Goal: Information Seeking & Learning: Learn about a topic

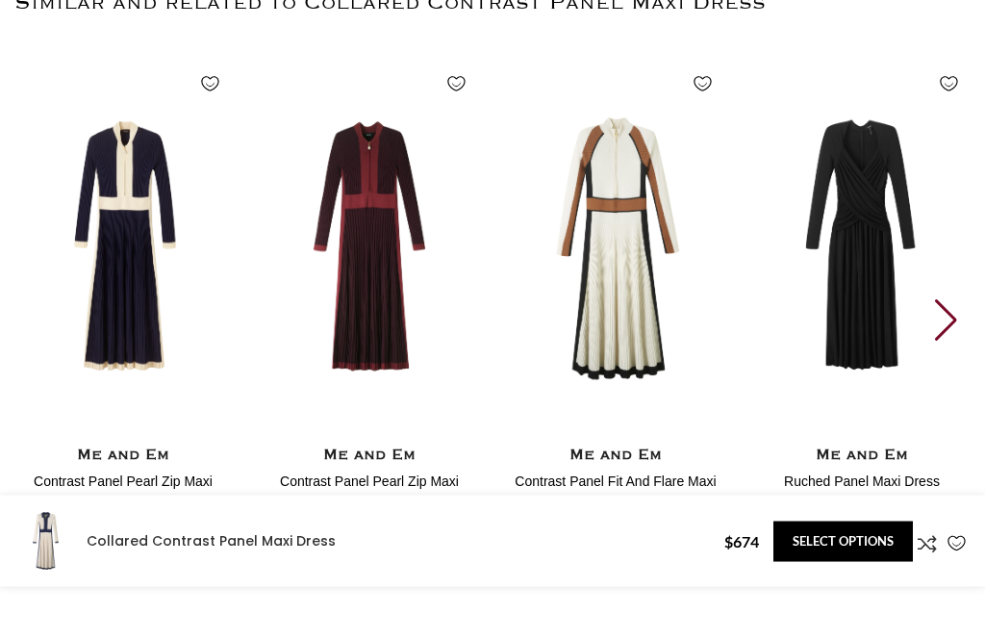
scroll to position [3337, 0]
click at [946, 299] on div "Next slide" at bounding box center [948, 320] width 26 height 42
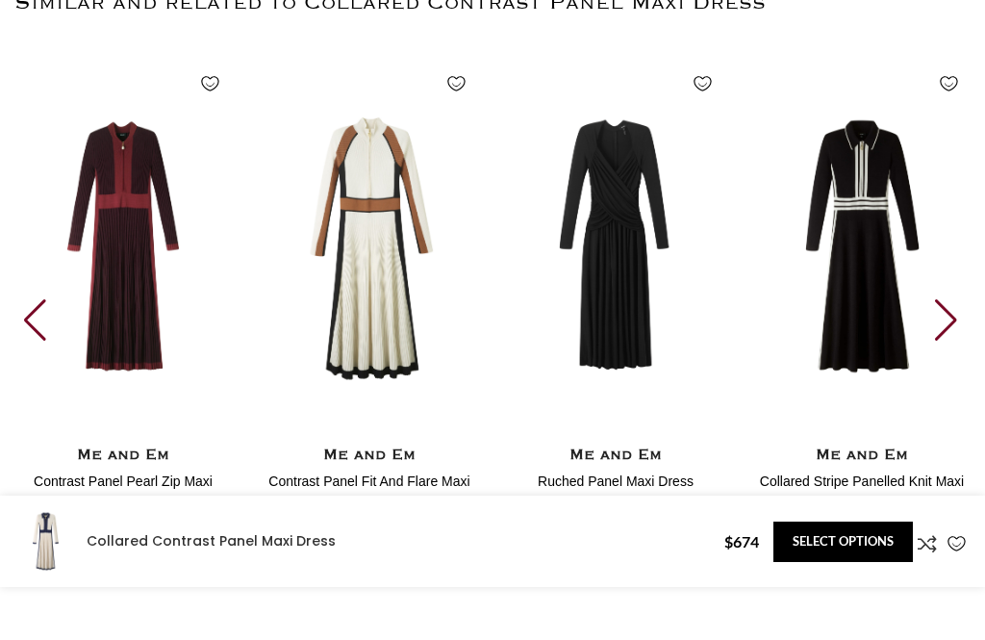
scroll to position [0, 619]
click at [940, 299] on div "Next slide" at bounding box center [948, 320] width 26 height 42
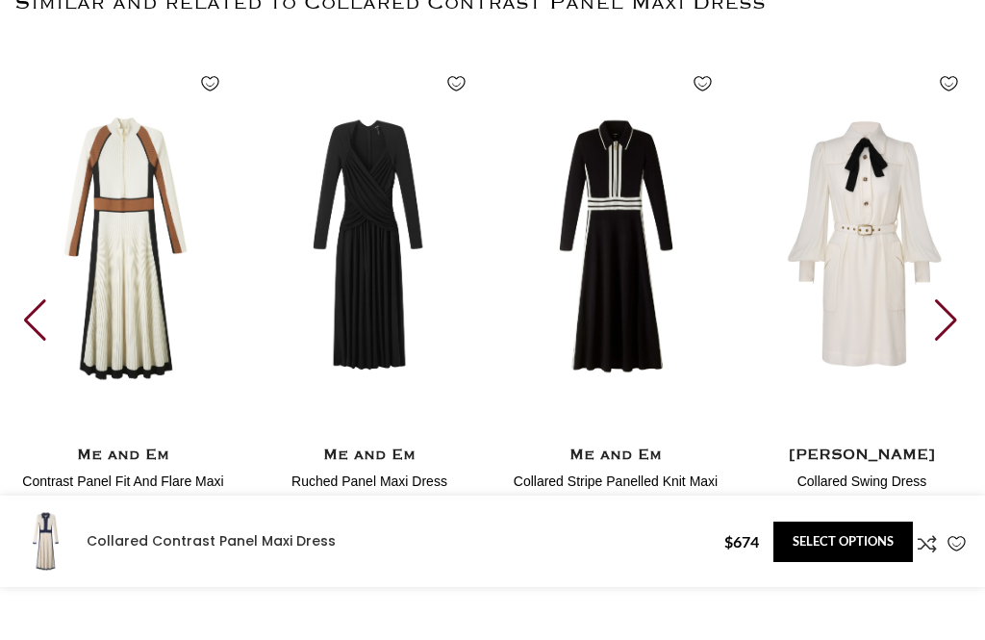
click at [949, 299] on div "Next slide" at bounding box center [948, 320] width 26 height 42
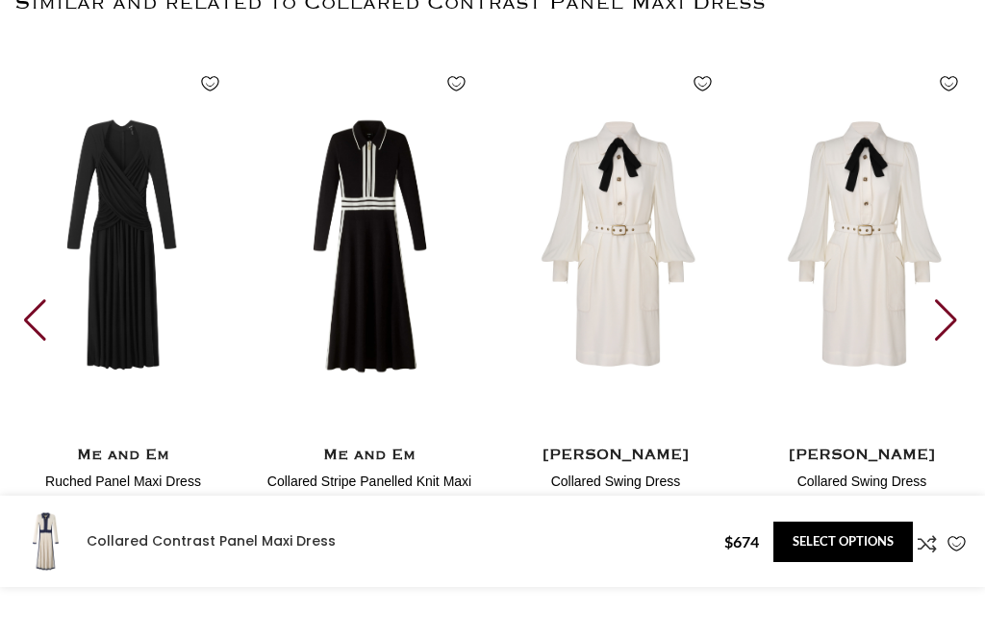
click at [949, 299] on div "Next slide" at bounding box center [948, 320] width 26 height 42
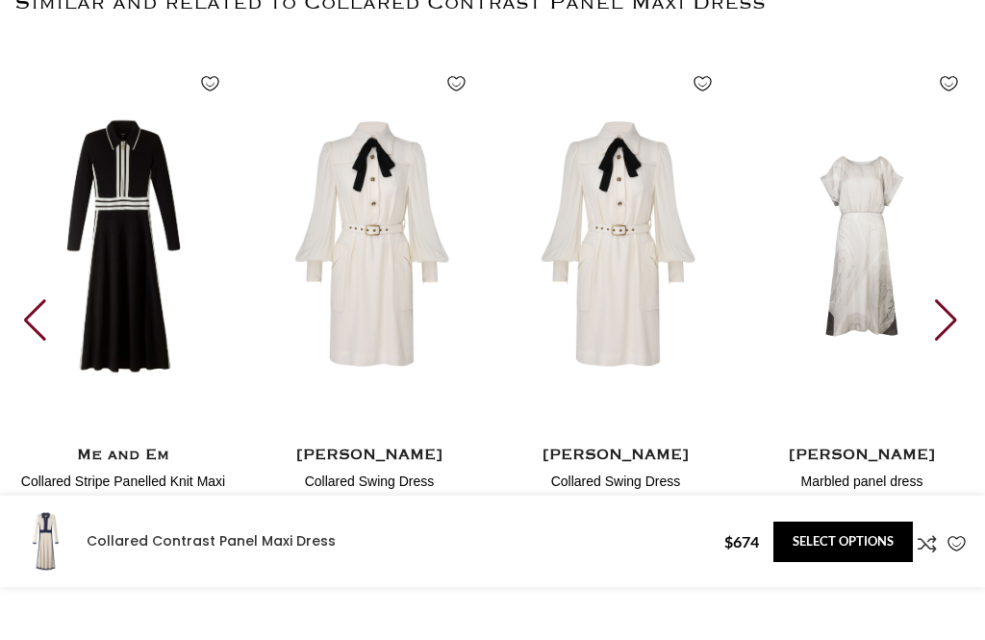
click at [955, 299] on div "Next slide" at bounding box center [948, 320] width 26 height 42
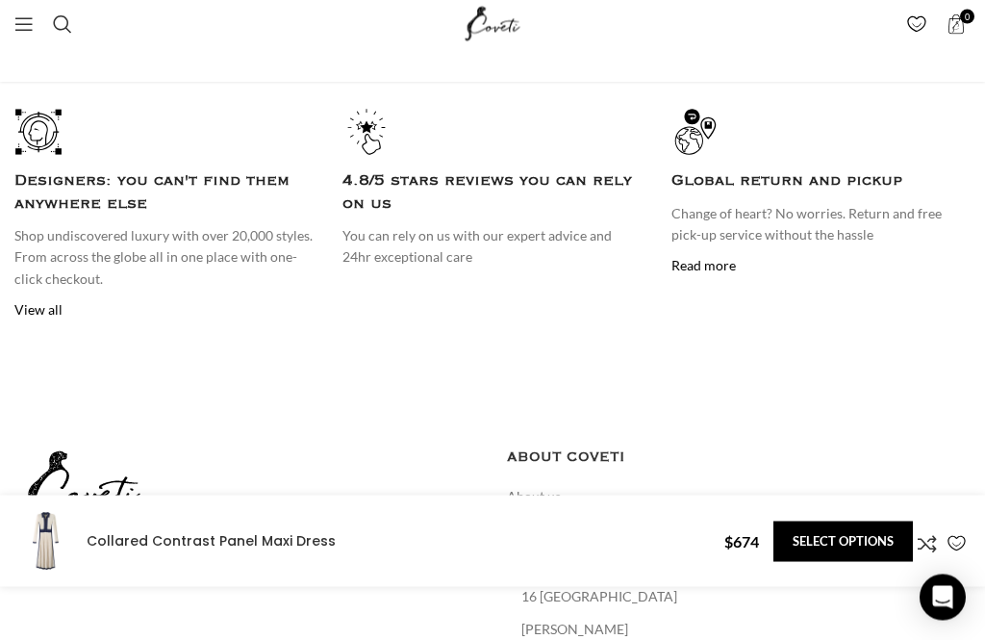
scroll to position [0, 0]
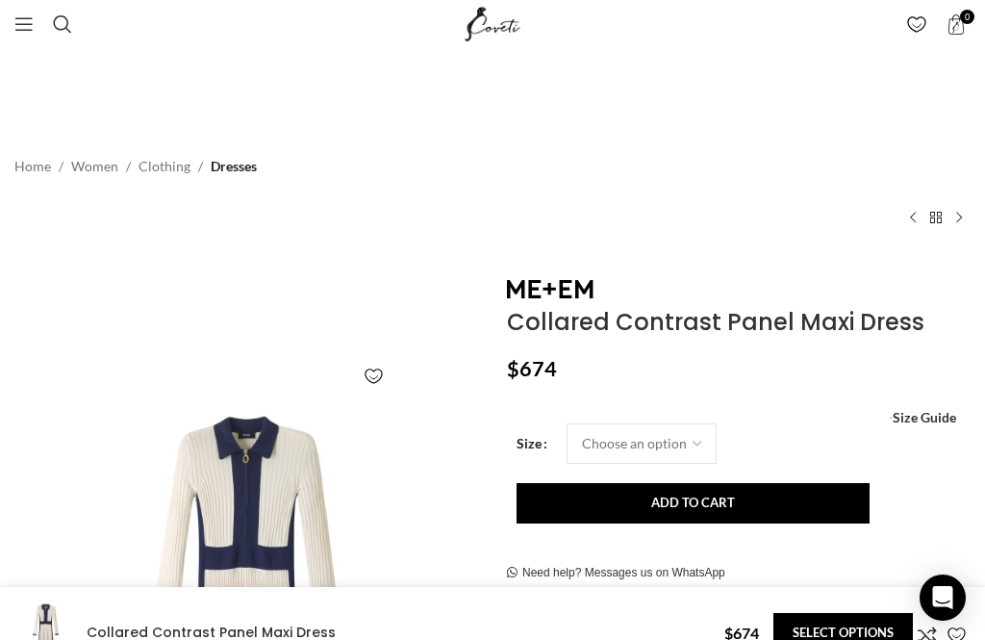
click at [30, 28] on span "Open mobile menu" at bounding box center [23, 23] width 19 height 19
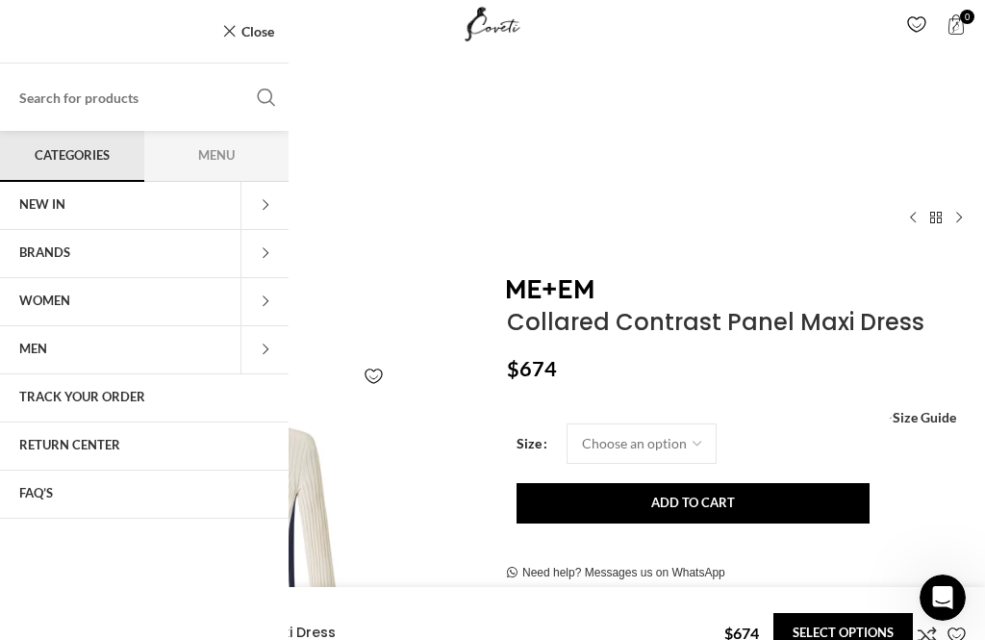
scroll to position [0, 1858]
click at [884, 183] on div "Home Women Clothing Dresses Collared Contrast Panel Maxi Dress Super Soft Wool …" at bounding box center [492, 190] width 956 height 136
click at [235, 40] on link "Close" at bounding box center [248, 31] width 52 height 24
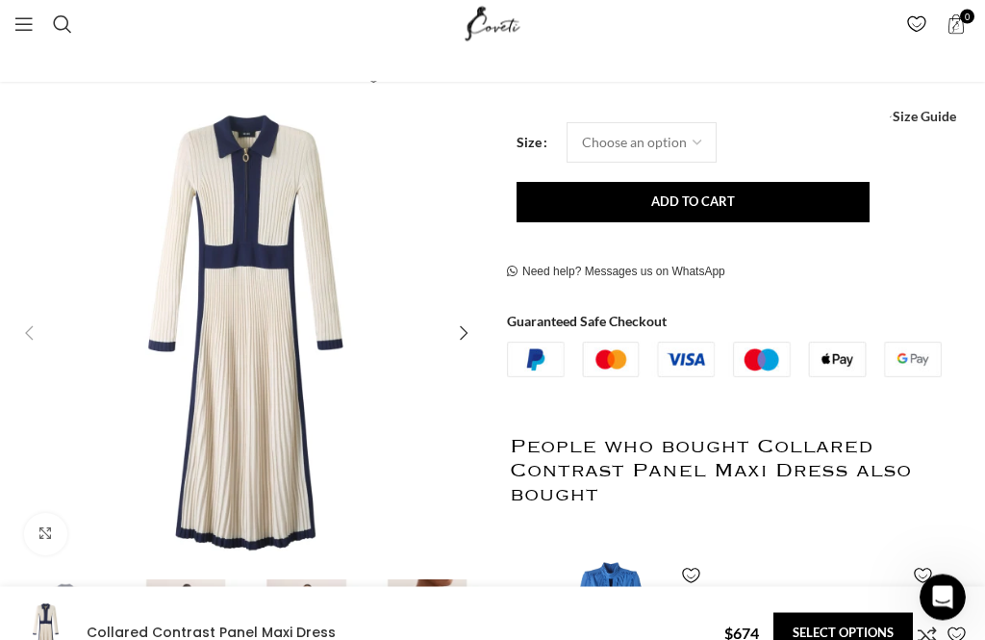
scroll to position [305, 0]
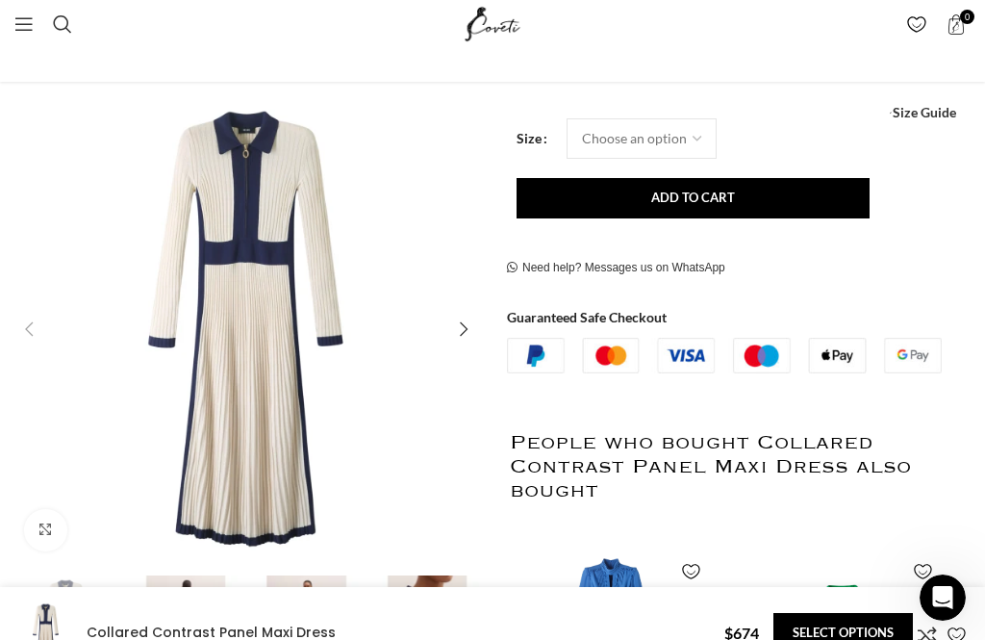
click at [472, 333] on div "Next slide" at bounding box center [463, 329] width 38 height 38
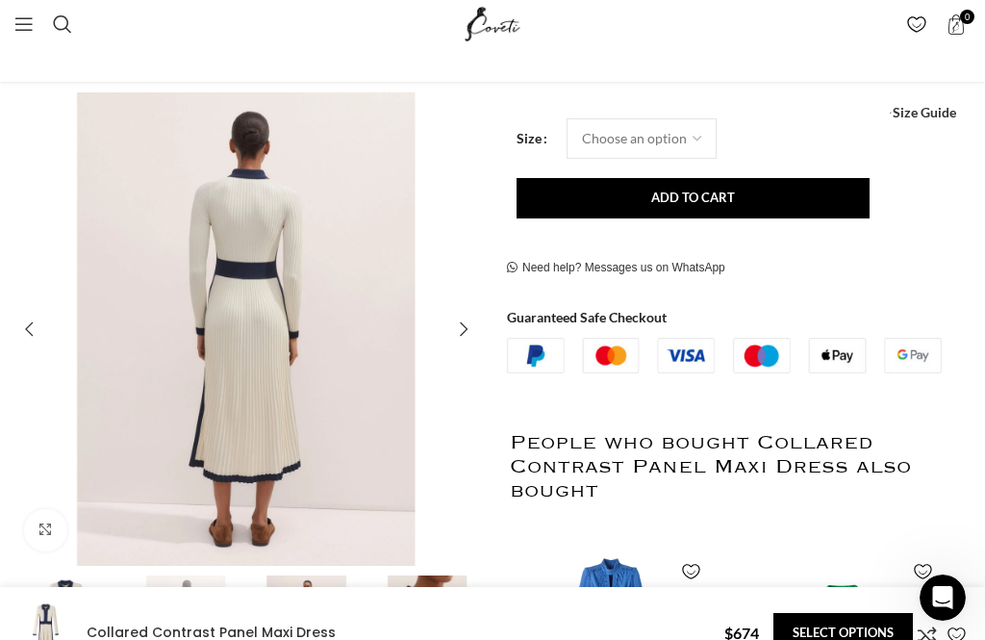
click at [474, 340] on div "Next slide" at bounding box center [463, 329] width 38 height 38
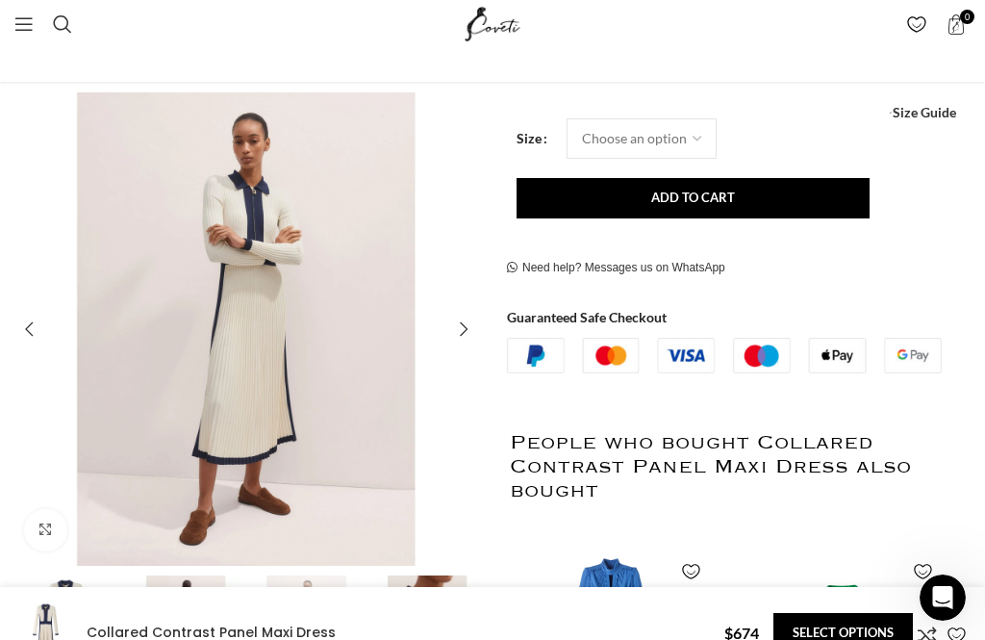
click at [474, 333] on div "Next slide" at bounding box center [463, 329] width 38 height 38
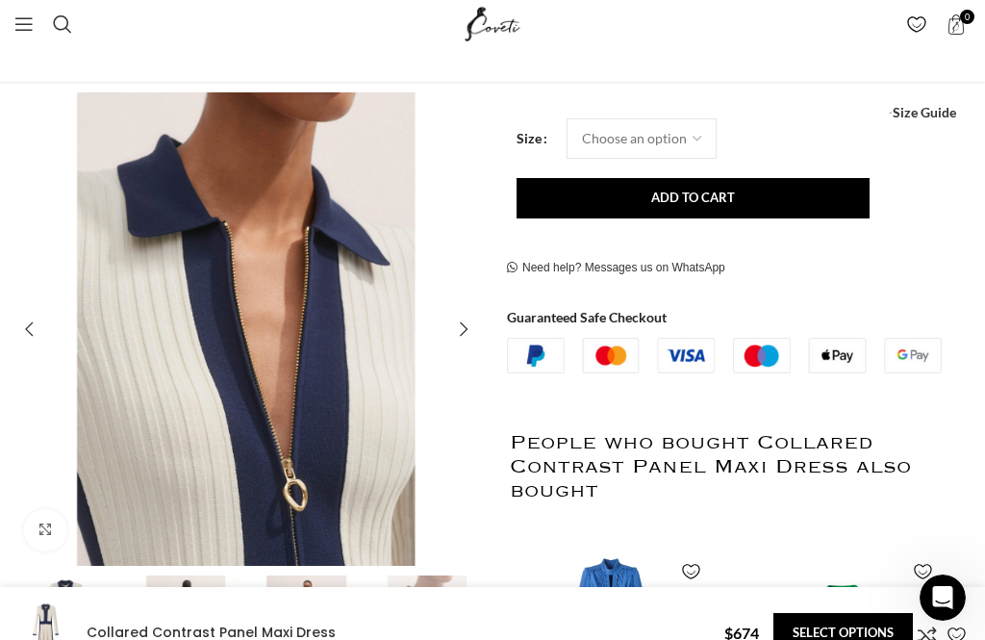
scroll to position [0, 2065]
click at [478, 335] on div "Next slide" at bounding box center [463, 329] width 38 height 38
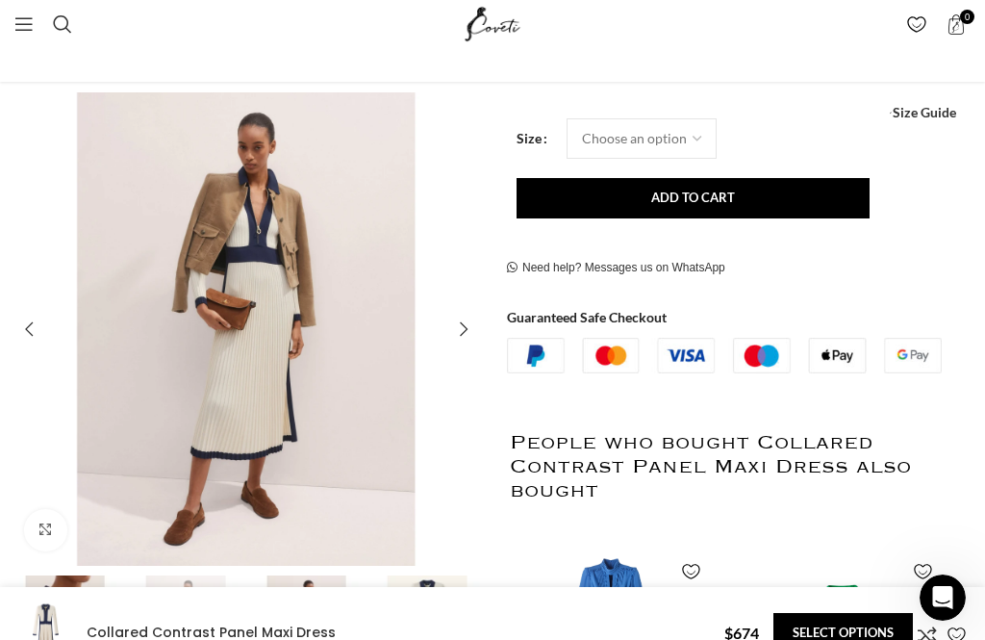
click at [474, 335] on div "Next slide" at bounding box center [463, 329] width 38 height 38
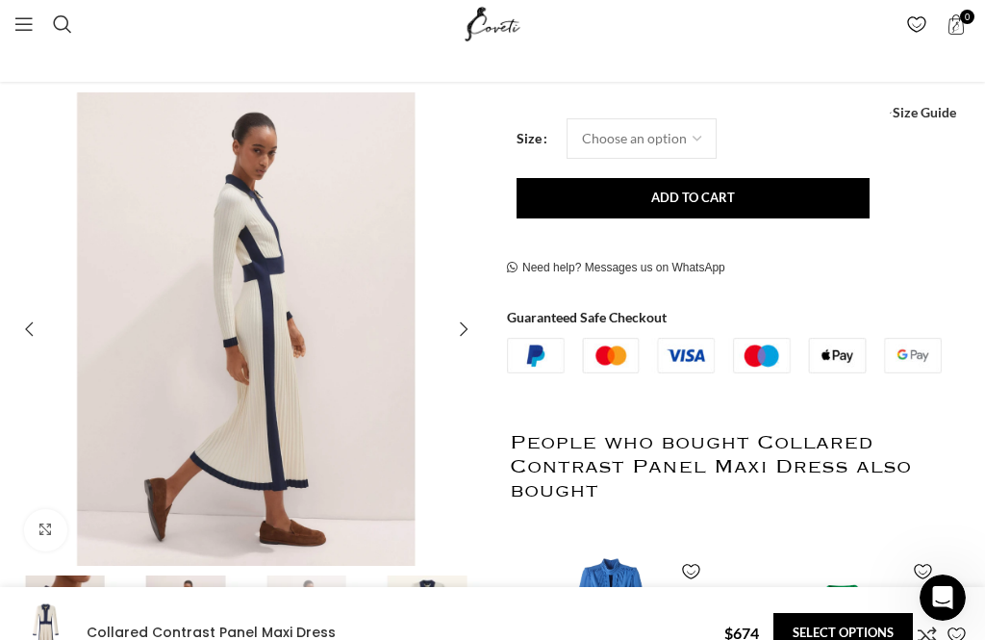
click at [474, 335] on div "Next slide" at bounding box center [463, 329] width 38 height 38
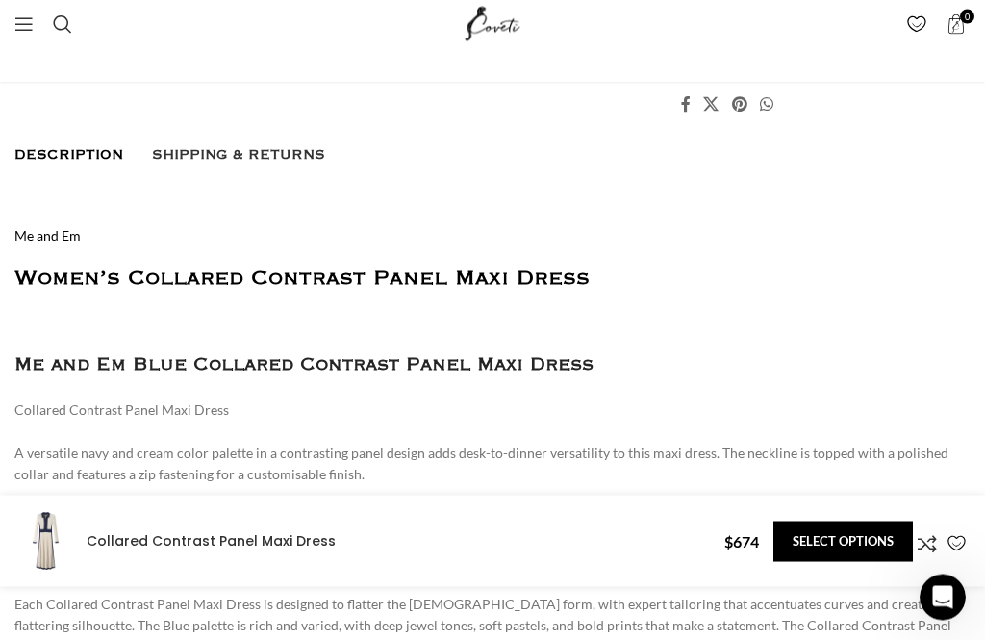
scroll to position [1190, 0]
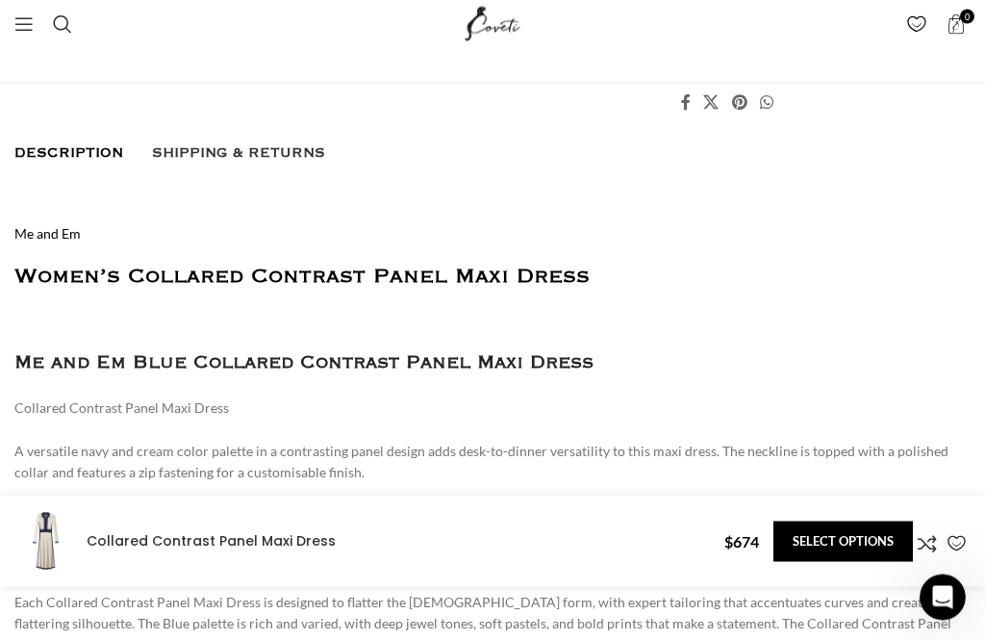
click at [224, 151] on span "Shipping & Returns" at bounding box center [238, 153] width 173 height 15
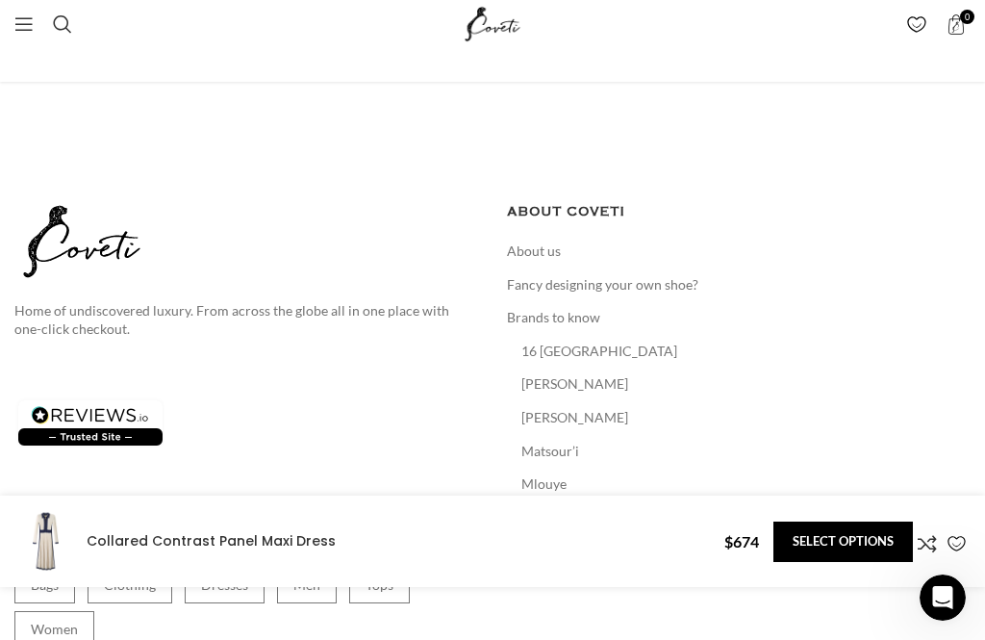
scroll to position [4076, 0]
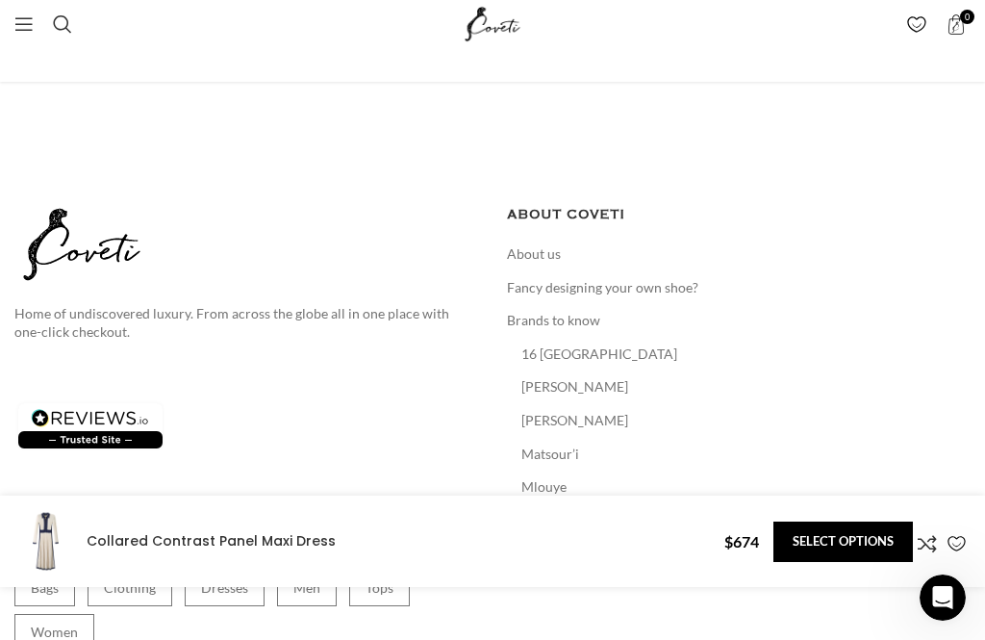
click at [535, 244] on link "About us" at bounding box center [535, 253] width 56 height 19
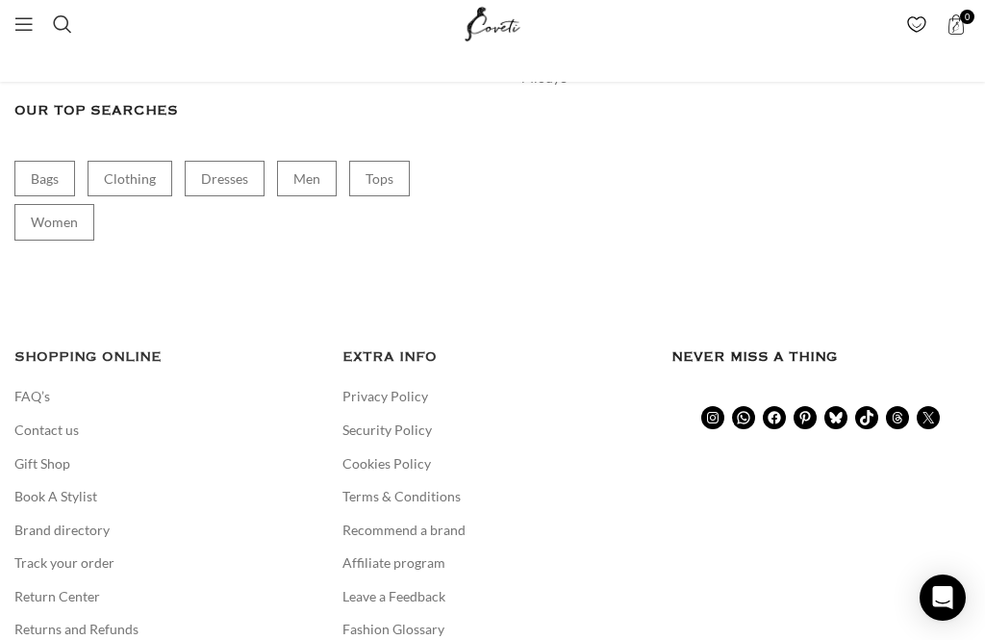
scroll to position [4748, 0]
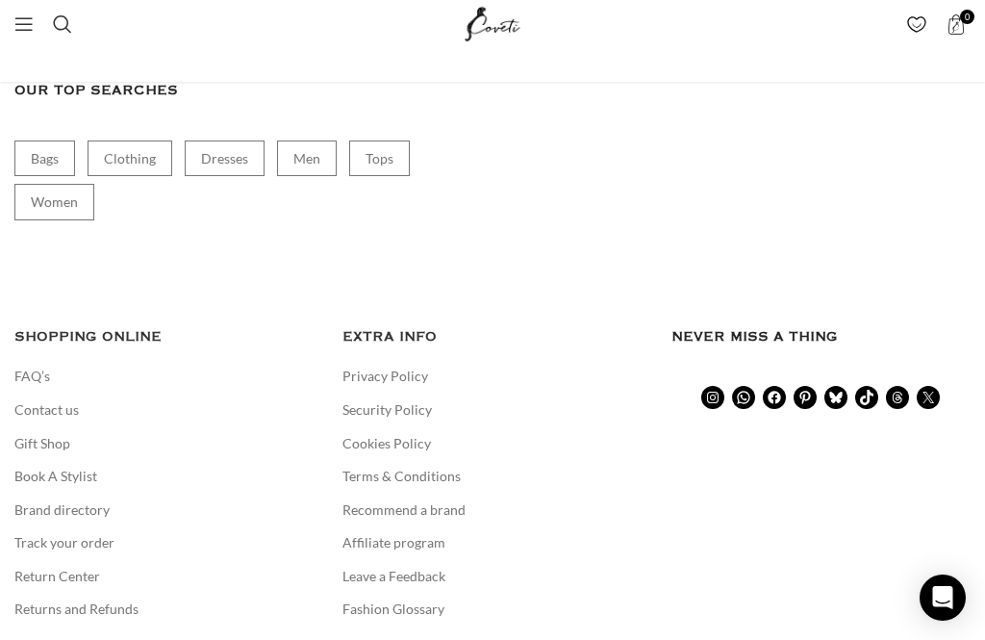
click at [56, 409] on link "Contact us" at bounding box center [47, 409] width 66 height 19
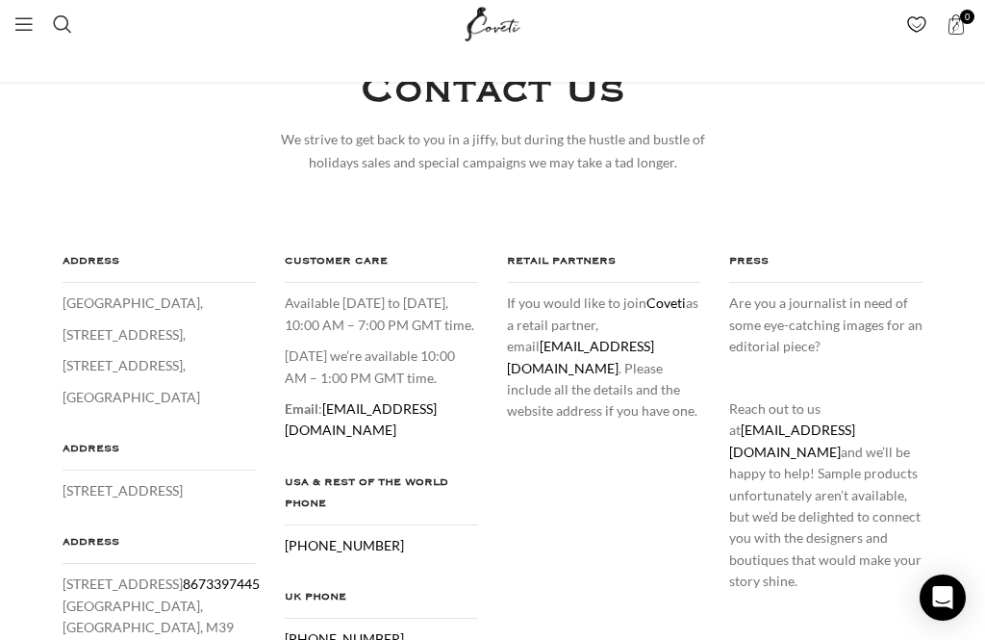
scroll to position [138, 0]
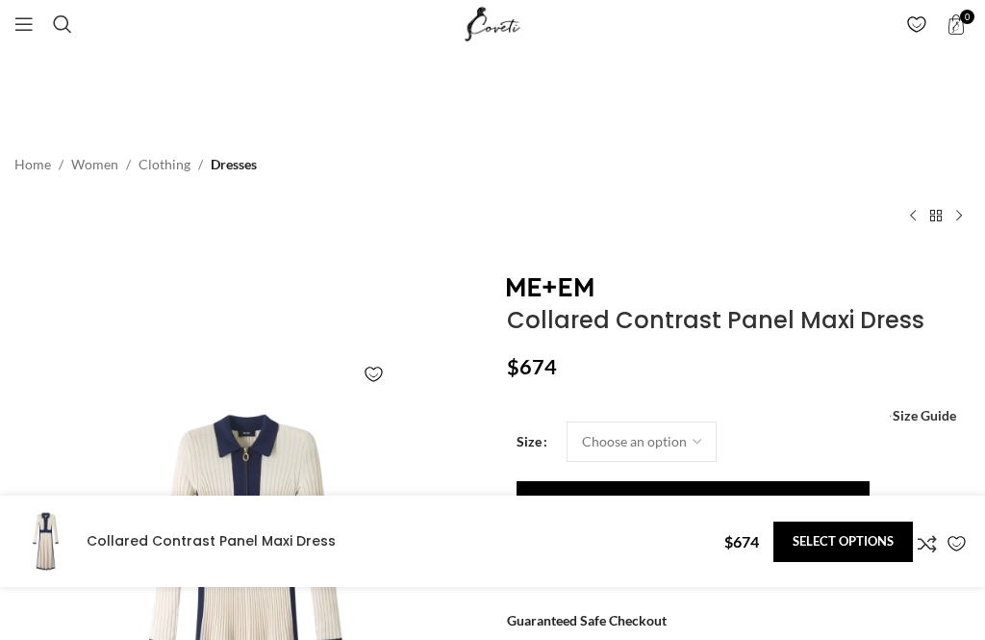
scroll to position [2203, 0]
